Goal: Task Accomplishment & Management: Complete application form

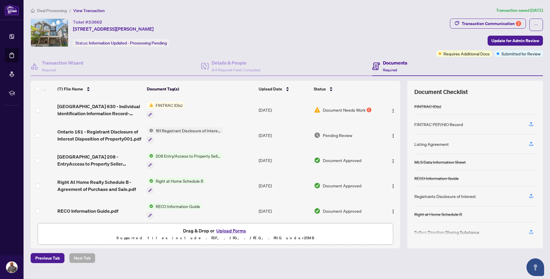
click at [236, 230] on button "Upload Forms" at bounding box center [230, 230] width 33 height 8
click at [233, 229] on button "Upload Forms" at bounding box center [230, 230] width 33 height 8
click at [234, 230] on button "Upload Forms" at bounding box center [230, 230] width 33 height 8
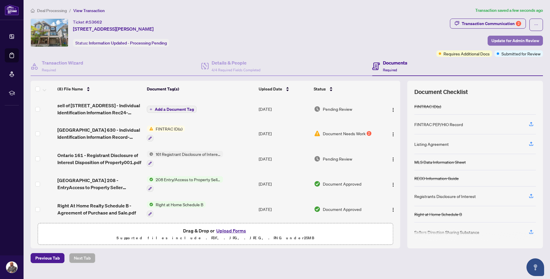
click at [512, 39] on span "Update for Admin Review" at bounding box center [515, 40] width 48 height 9
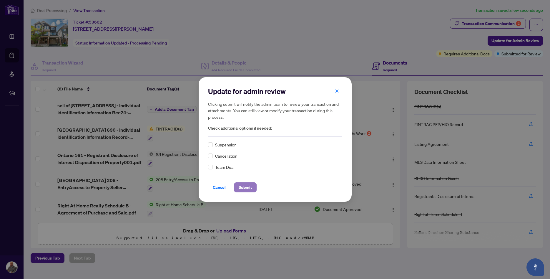
click at [244, 187] on span "Submit" at bounding box center [245, 186] width 13 height 9
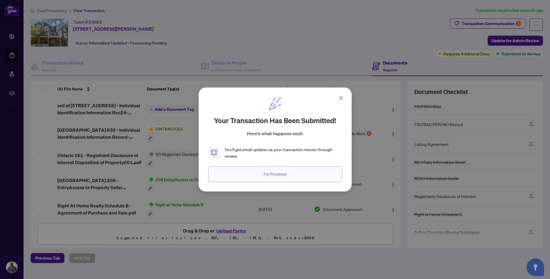
click at [282, 179] on span "I'm Finished" at bounding box center [275, 173] width 23 height 9
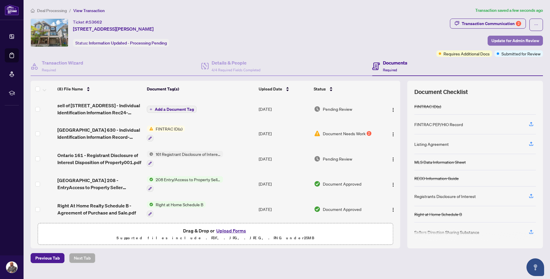
click at [520, 42] on span "Update for Admin Review" at bounding box center [515, 40] width 48 height 9
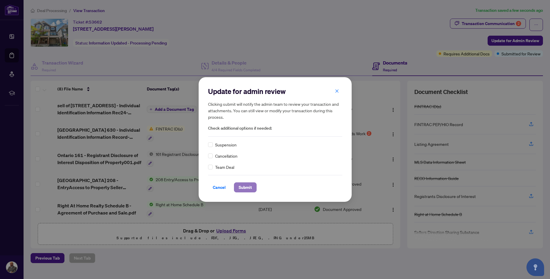
click at [249, 189] on span "Submit" at bounding box center [245, 186] width 13 height 9
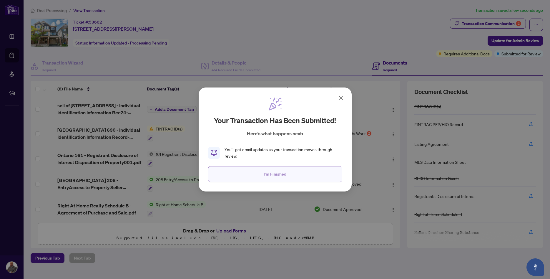
click at [276, 173] on span "I'm Finished" at bounding box center [275, 173] width 23 height 9
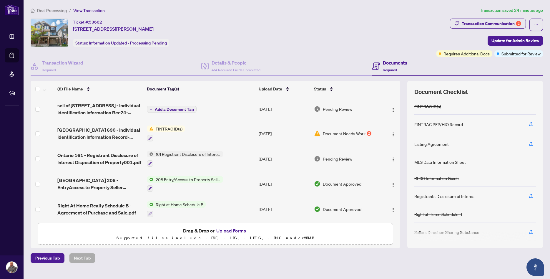
click at [236, 215] on button "Upload Forms" at bounding box center [230, 230] width 33 height 8
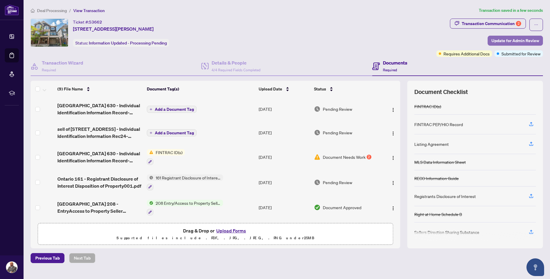
click at [436, 40] on span "Update for Admin Review" at bounding box center [515, 40] width 48 height 9
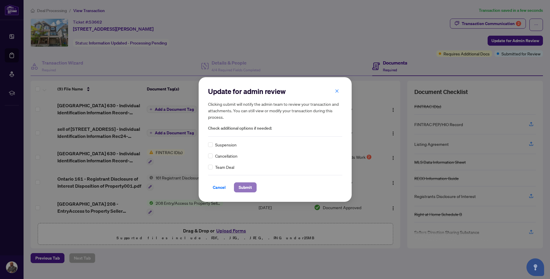
click at [246, 187] on span "Submit" at bounding box center [245, 186] width 13 height 9
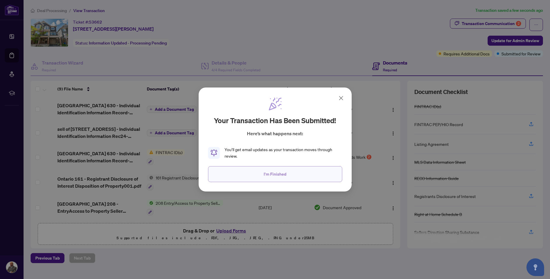
click at [269, 174] on span "I'm Finished" at bounding box center [275, 173] width 23 height 9
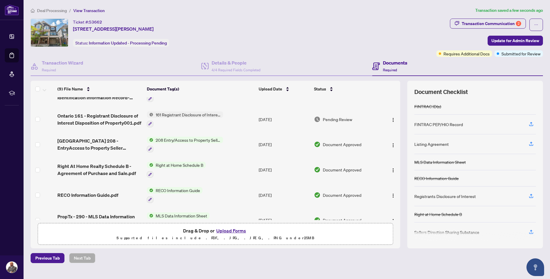
scroll to position [101, 0]
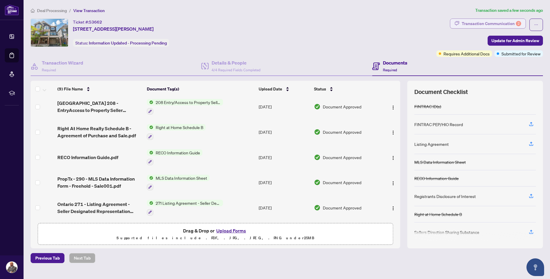
click at [436, 21] on div "Transaction Communication 2" at bounding box center [490, 23] width 59 height 9
